Goal: Task Accomplishment & Management: Complete application form

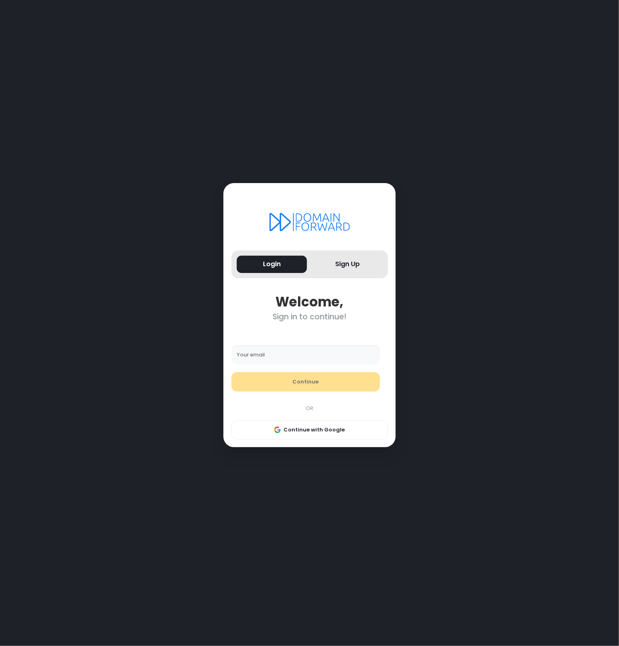
click at [276, 359] on input "Your email" at bounding box center [305, 354] width 149 height 19
click at [303, 435] on button "Continue with Google" at bounding box center [309, 429] width 156 height 19
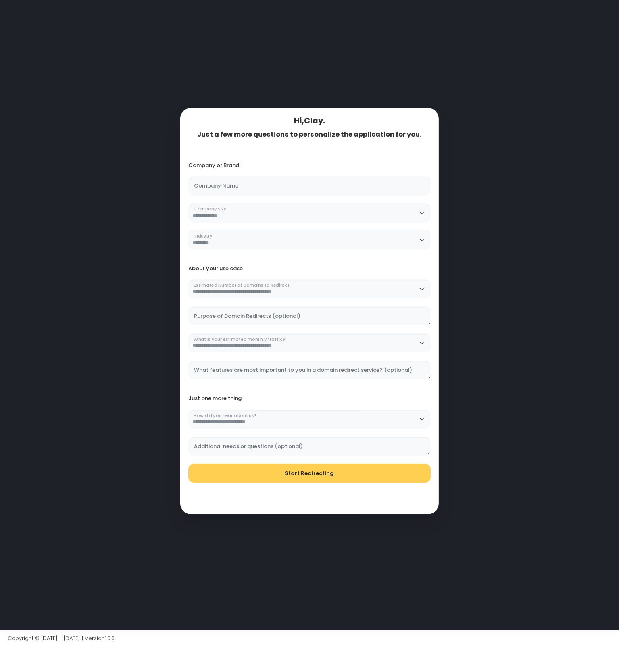
click at [141, 312] on div "**********" at bounding box center [310, 319] width 532 height 622
